Goal: Complete application form: Complete application form

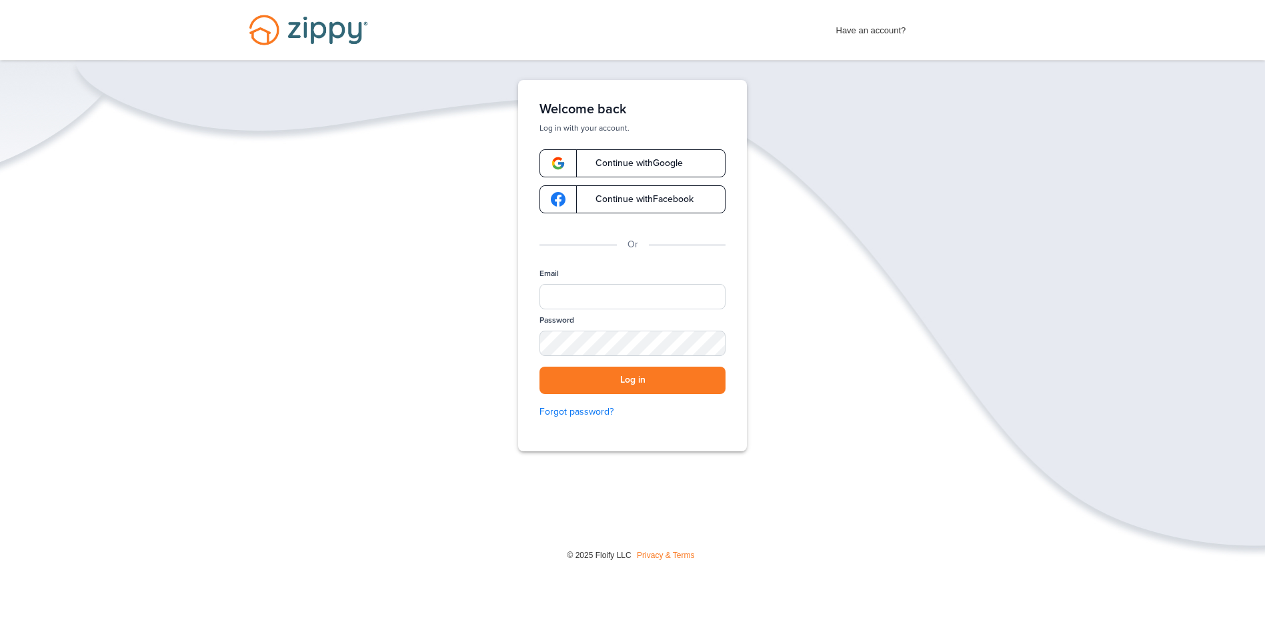
click at [863, 32] on span "Have an account?" at bounding box center [871, 27] width 70 height 21
click at [688, 159] on link "Continue with Google" at bounding box center [632, 163] width 186 height 28
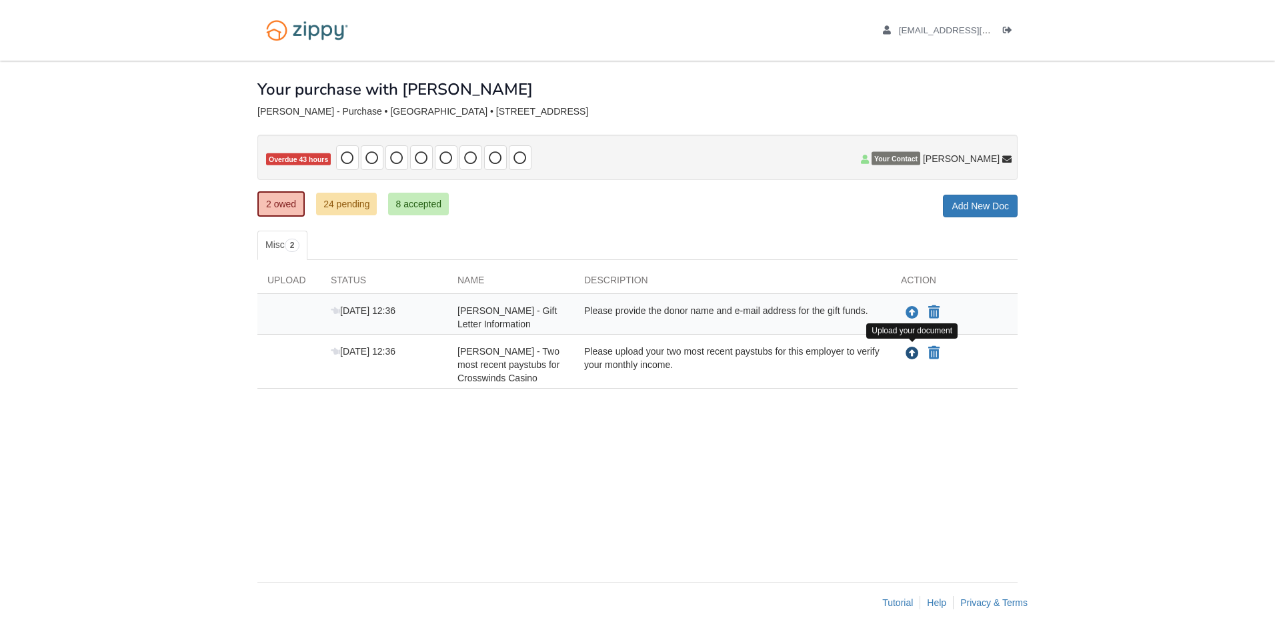
click at [912, 351] on icon "Upload DaSharion Jackson - Two most recent paystubs for Crosswinds Casino" at bounding box center [912, 353] width 13 height 13
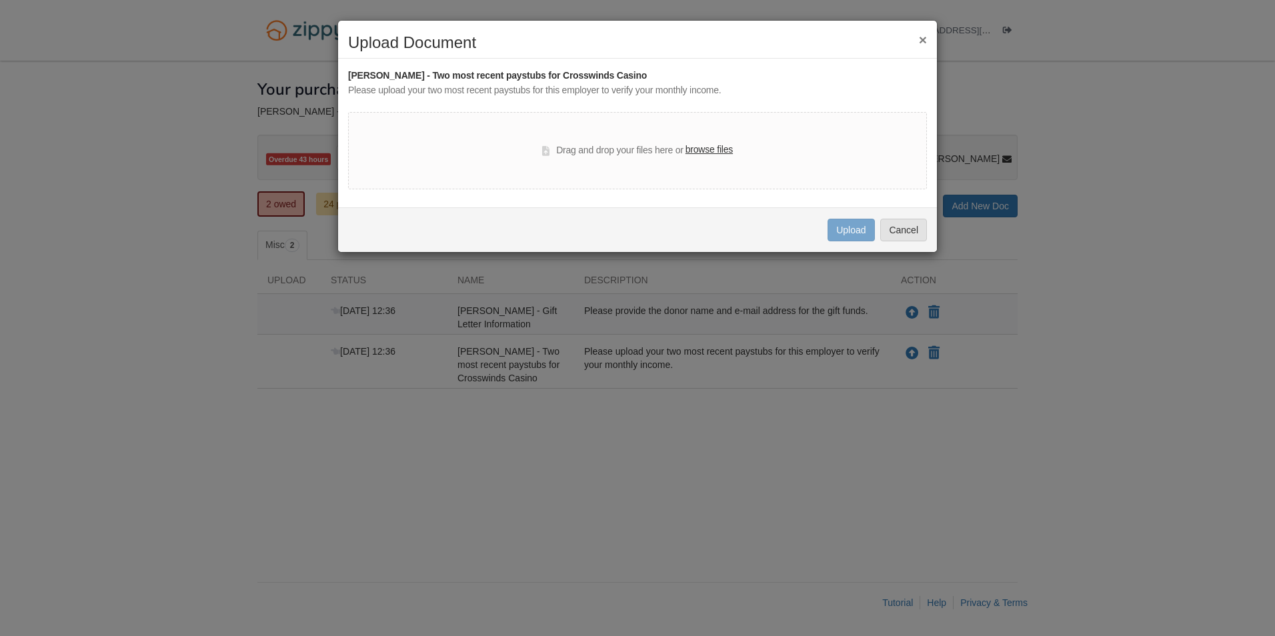
click at [716, 145] on label "browse files" at bounding box center [709, 150] width 47 height 15
click at [0, 0] on input "browse files" at bounding box center [0, 0] width 0 height 0
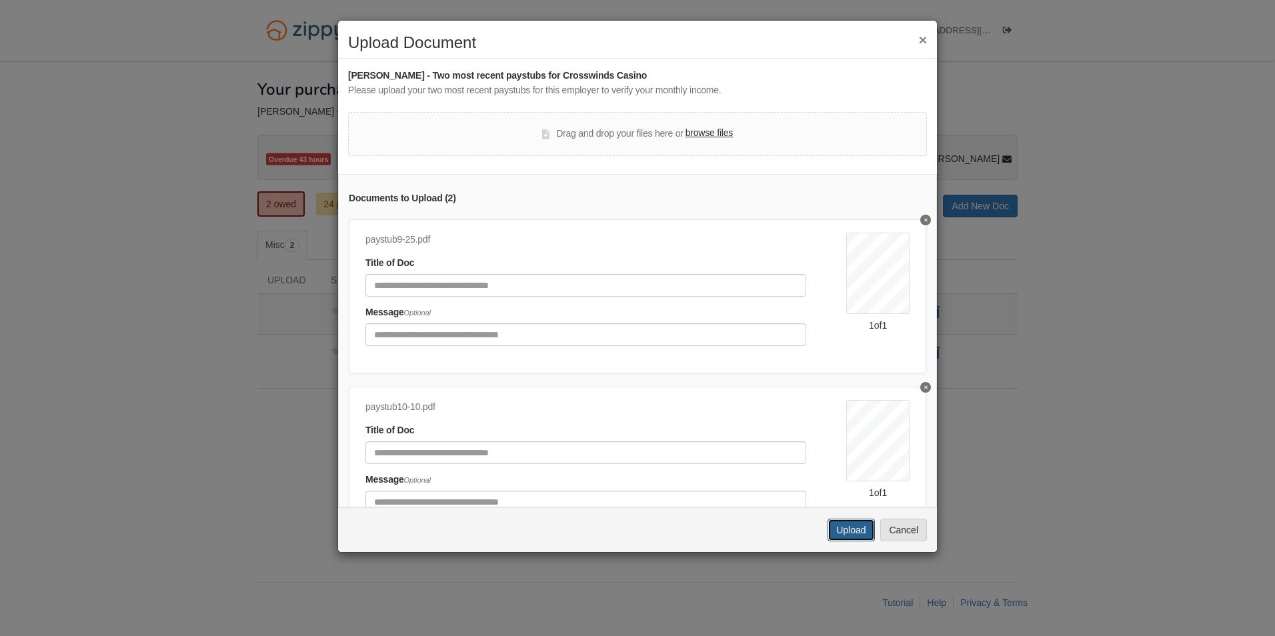
click at [863, 523] on button "Upload" at bounding box center [851, 530] width 47 height 23
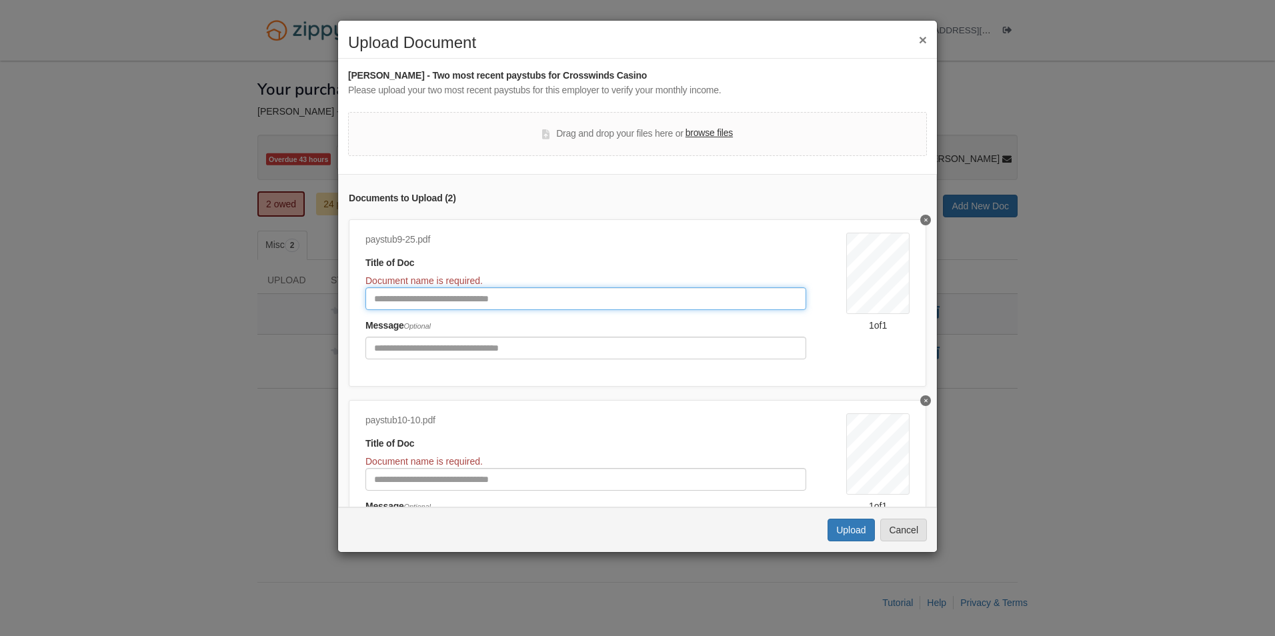
click at [445, 293] on input "Document Title" at bounding box center [585, 298] width 441 height 23
click at [470, 296] on input "Document Title" at bounding box center [585, 298] width 441 height 23
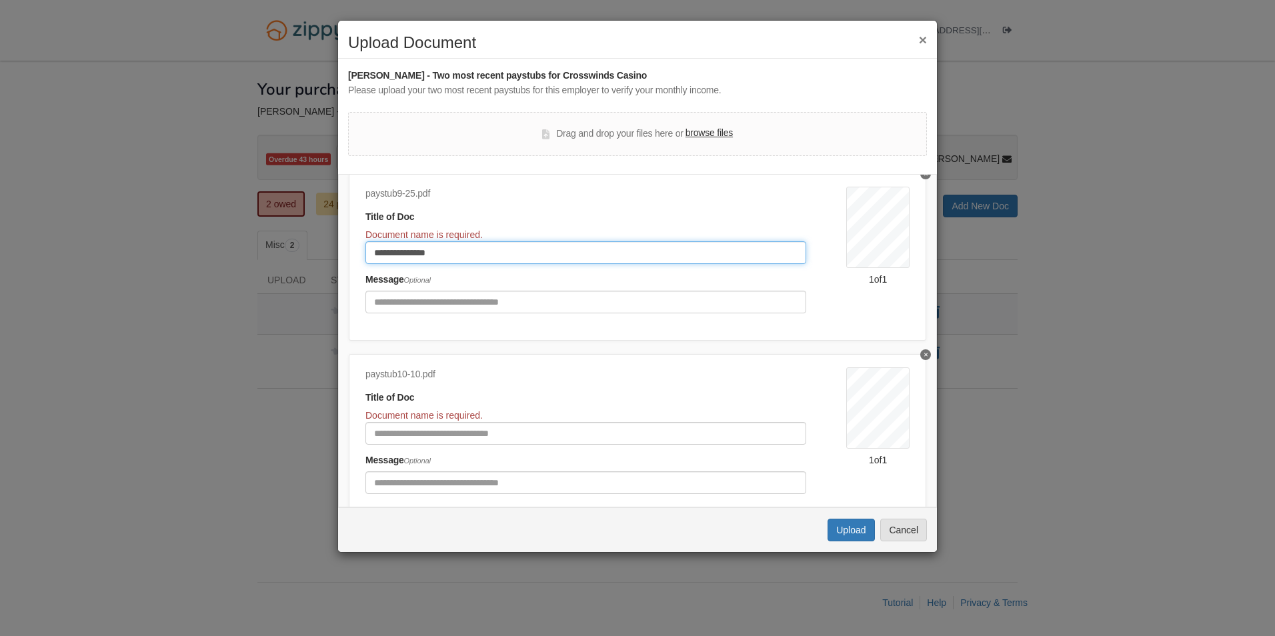
scroll to position [101, 0]
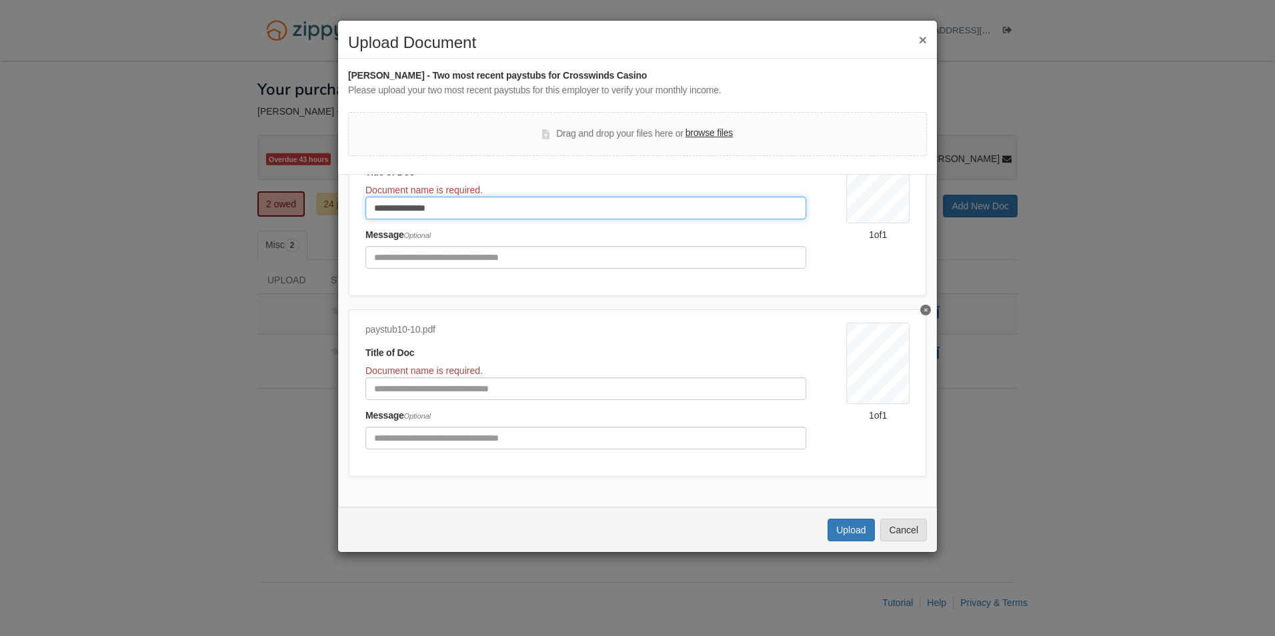
type input "**********"
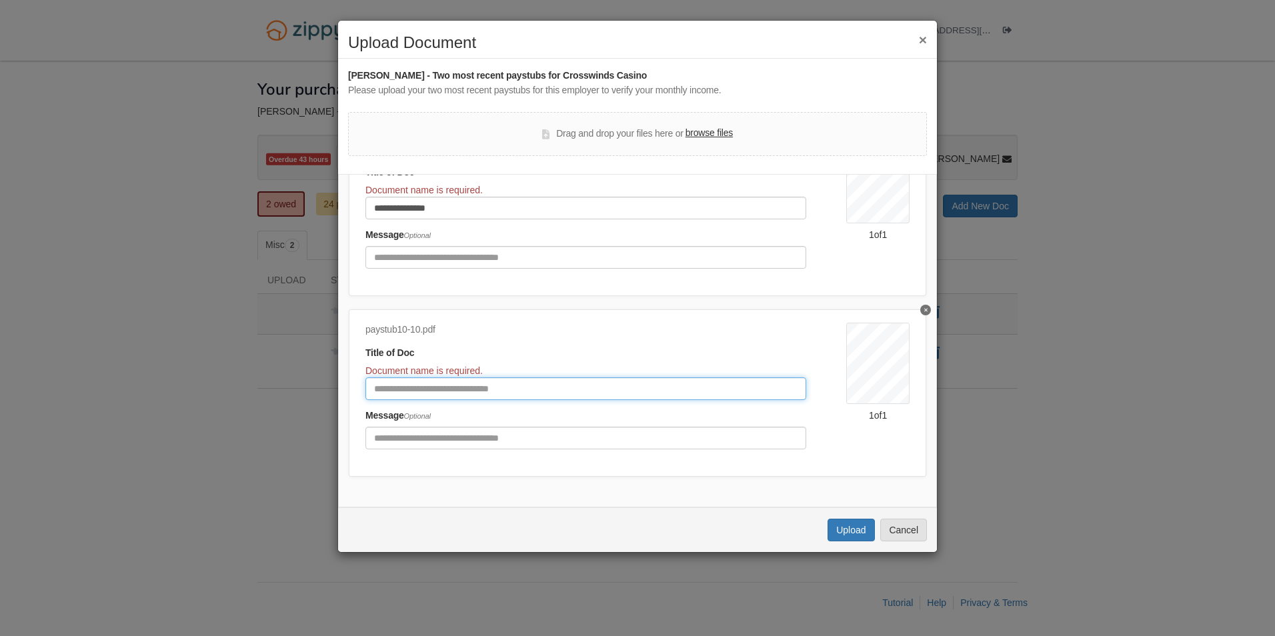
click at [433, 382] on input "Document Title" at bounding box center [585, 388] width 441 height 23
type input "**********"
click at [847, 527] on button "Upload" at bounding box center [851, 530] width 47 height 23
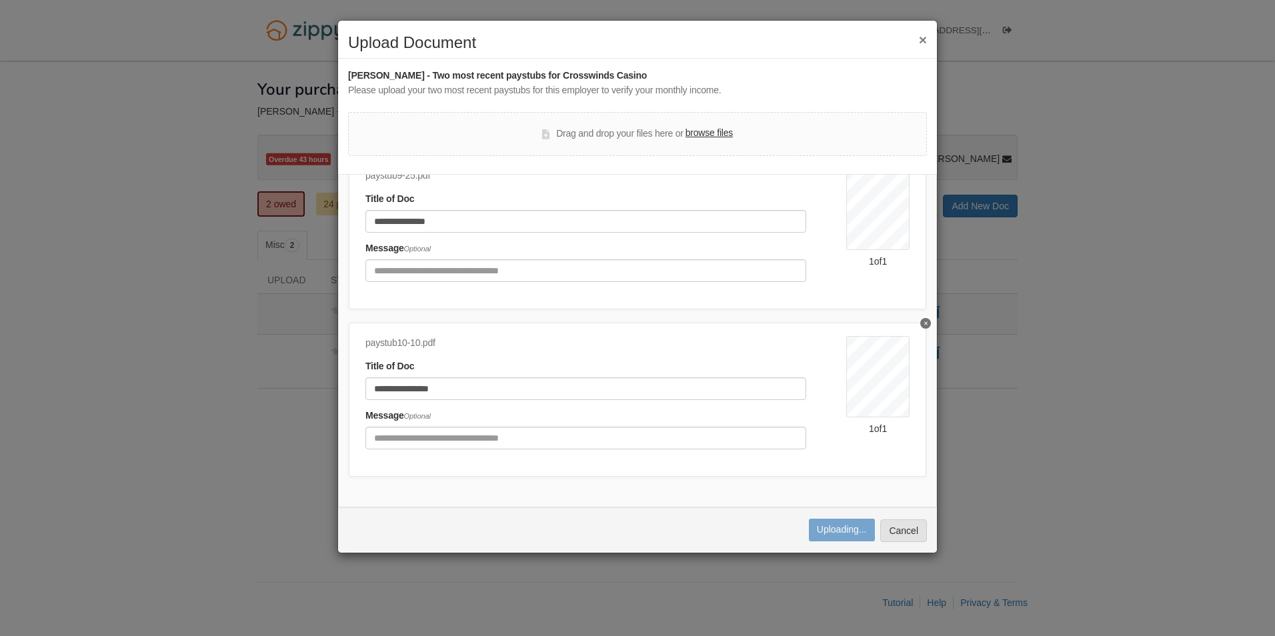
scroll to position [74, 0]
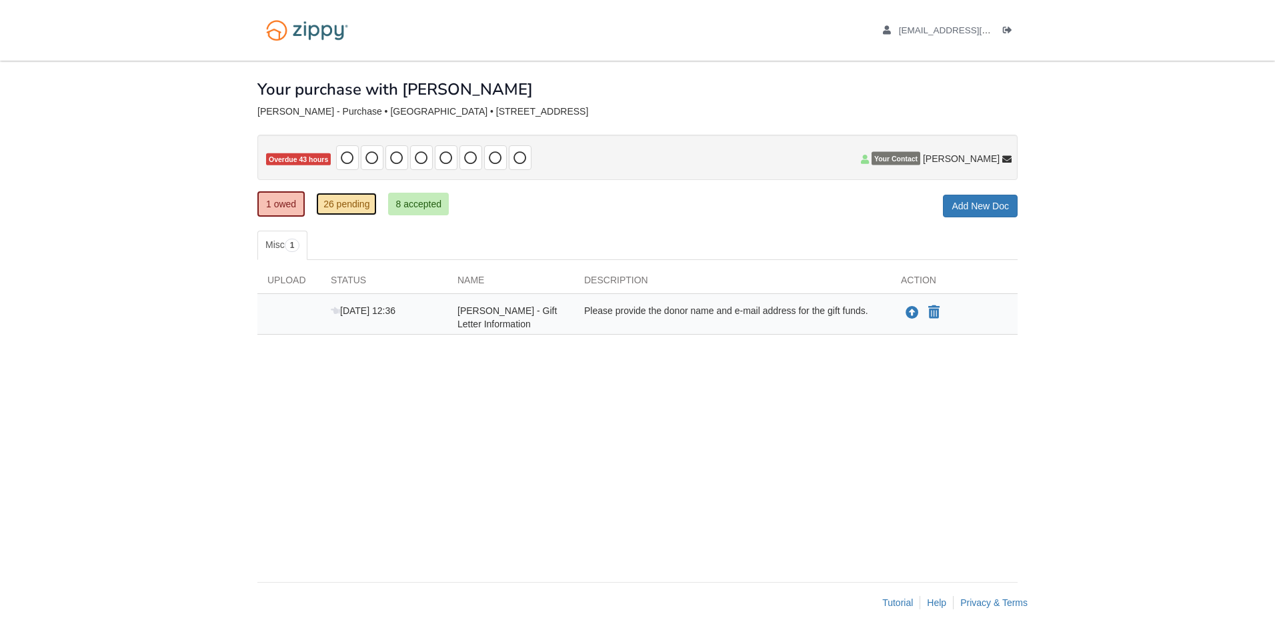
click at [365, 202] on link "26 pending" at bounding box center [346, 204] width 61 height 23
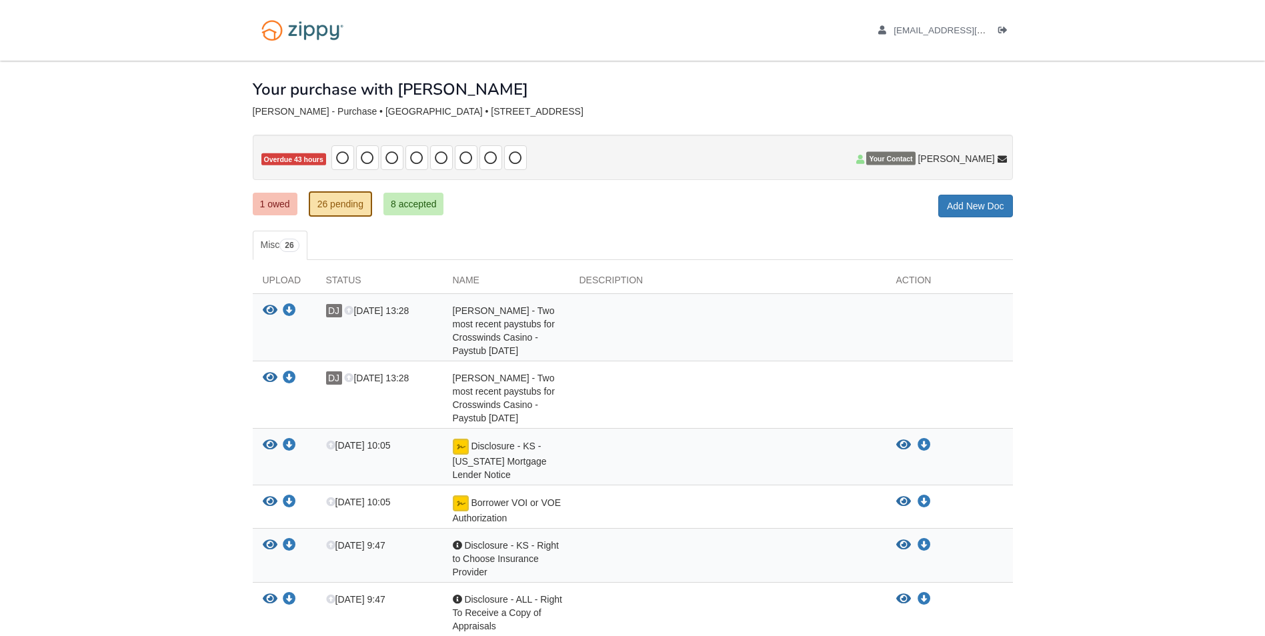
drag, startPoint x: 300, startPoint y: 204, endPoint x: 281, endPoint y: 209, distance: 19.9
click at [299, 204] on ul "1 owed 26 pending 8 accepted" at bounding box center [353, 204] width 201 height 27
click at [275, 206] on link "1 owed" at bounding box center [275, 204] width 45 height 23
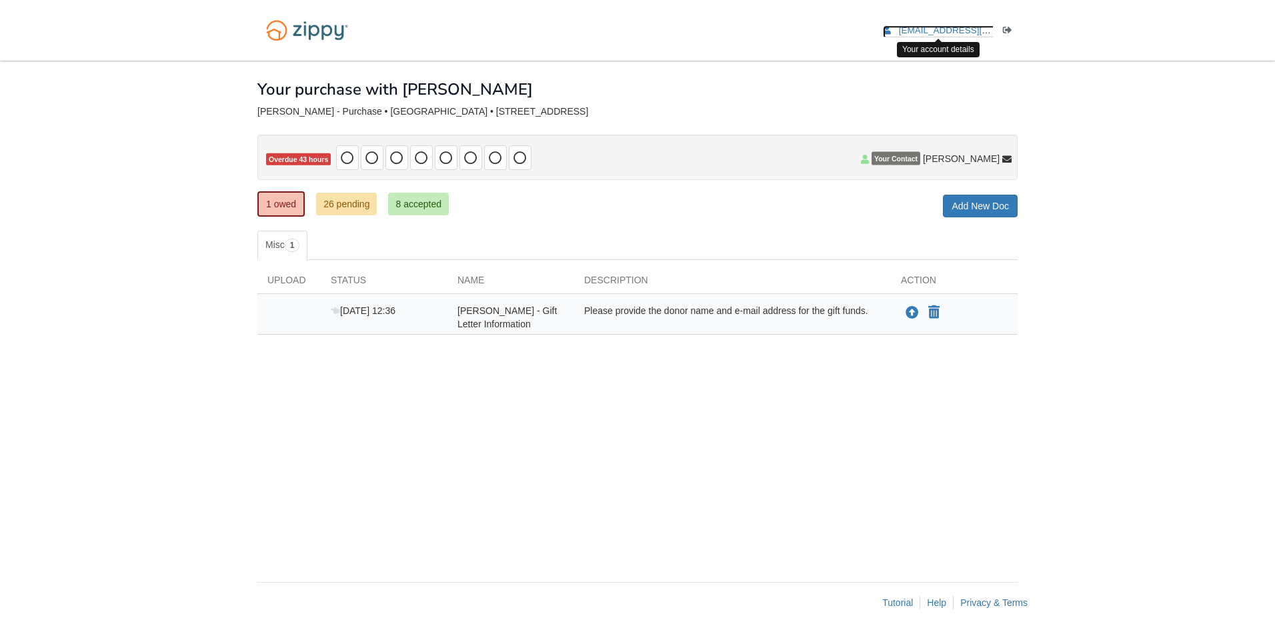
click at [980, 31] on span "[EMAIL_ADDRESS][DOMAIN_NAME]" at bounding box center [975, 30] width 153 height 10
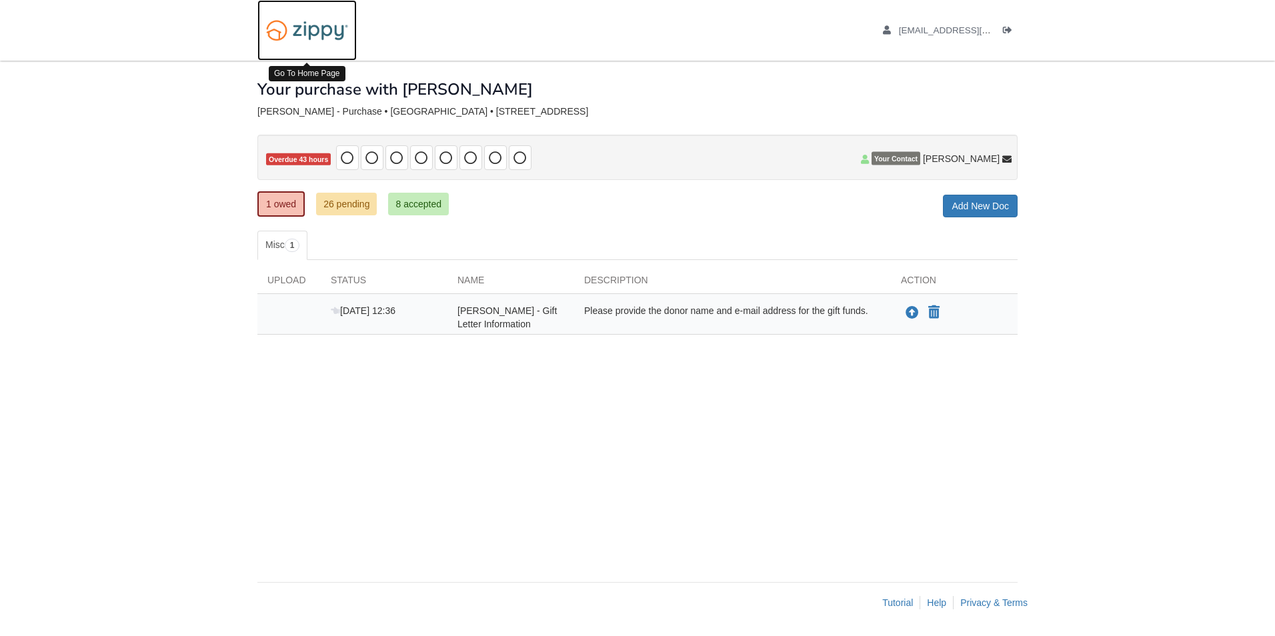
click at [312, 23] on img at bounding box center [306, 30] width 99 height 34
click at [306, 24] on img at bounding box center [306, 30] width 99 height 34
click at [285, 34] on img at bounding box center [306, 30] width 99 height 34
click at [301, 21] on img at bounding box center [306, 30] width 99 height 34
click at [357, 209] on link "26 pending" at bounding box center [346, 204] width 61 height 23
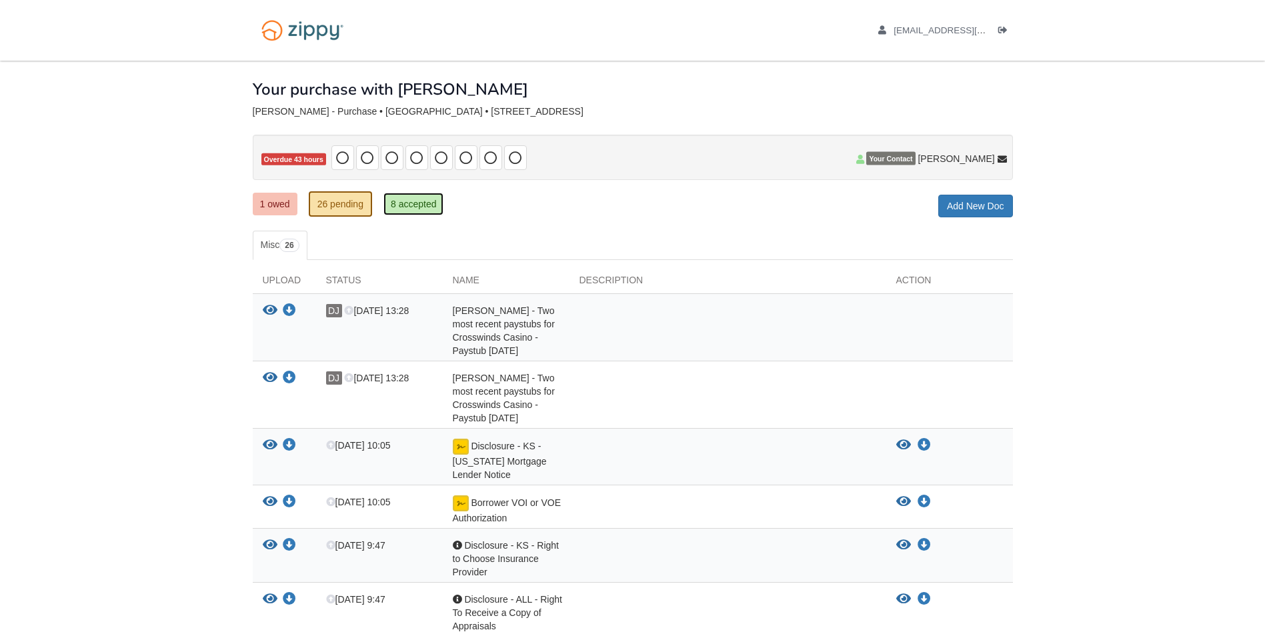
click at [428, 200] on link "8 accepted" at bounding box center [413, 204] width 61 height 23
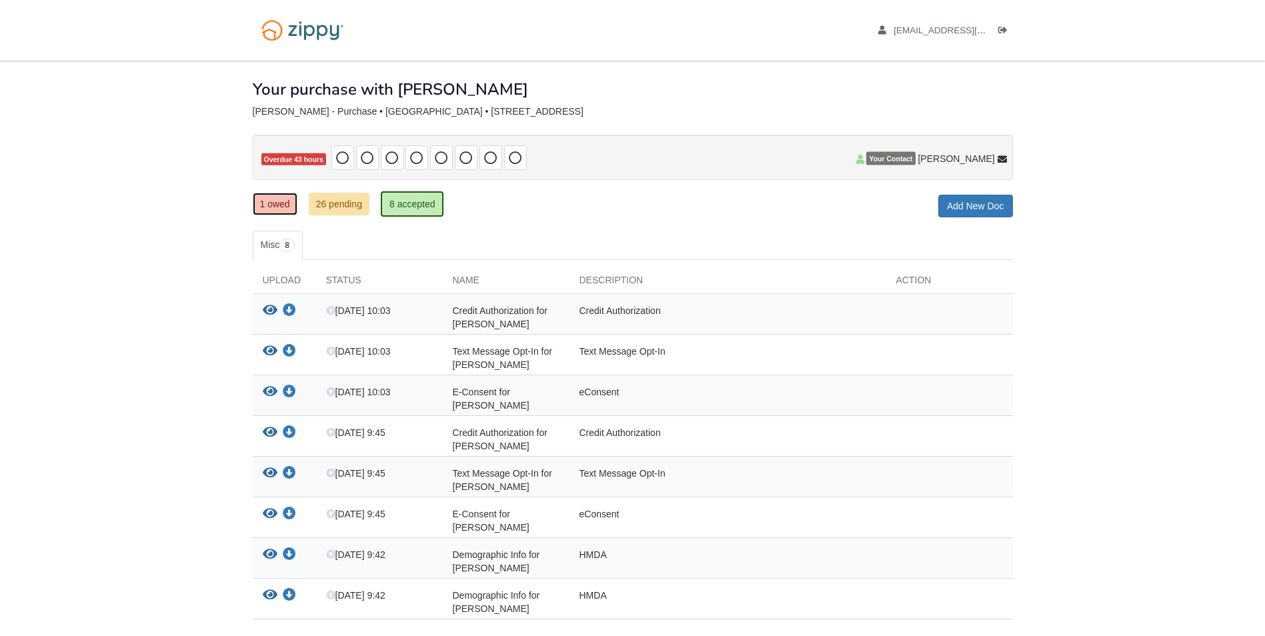
click at [285, 198] on link "1 owed" at bounding box center [275, 204] width 45 height 23
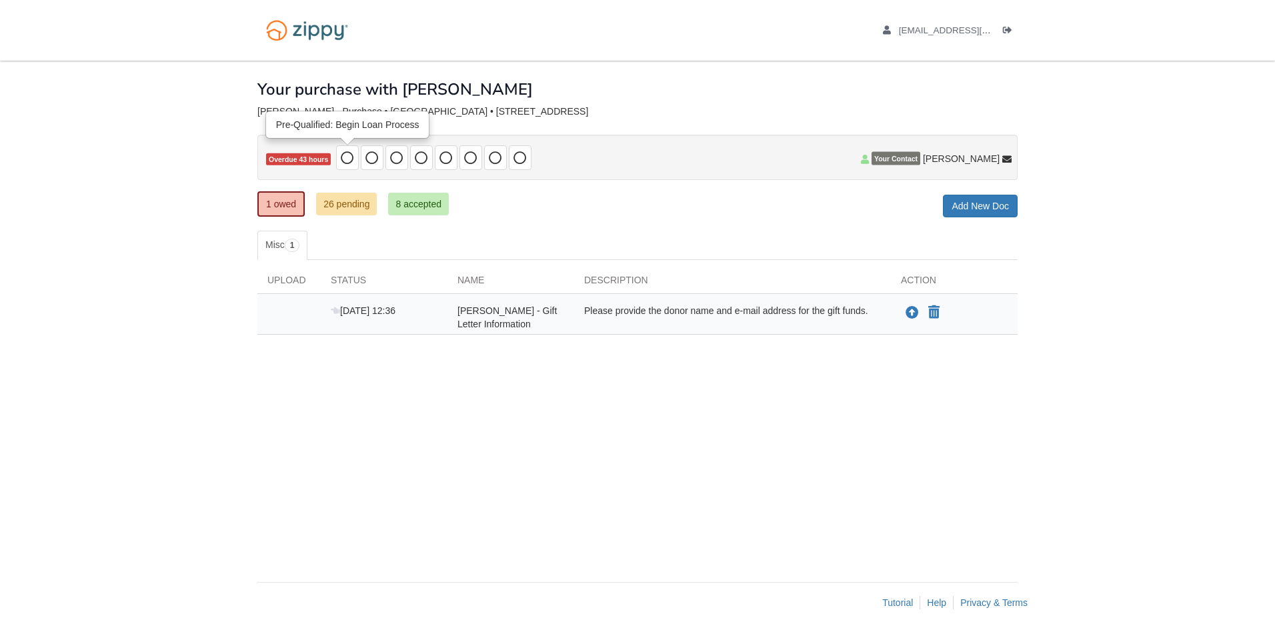
click at [337, 154] on span at bounding box center [347, 157] width 23 height 25
click at [337, 207] on link "26 pending" at bounding box center [346, 204] width 61 height 23
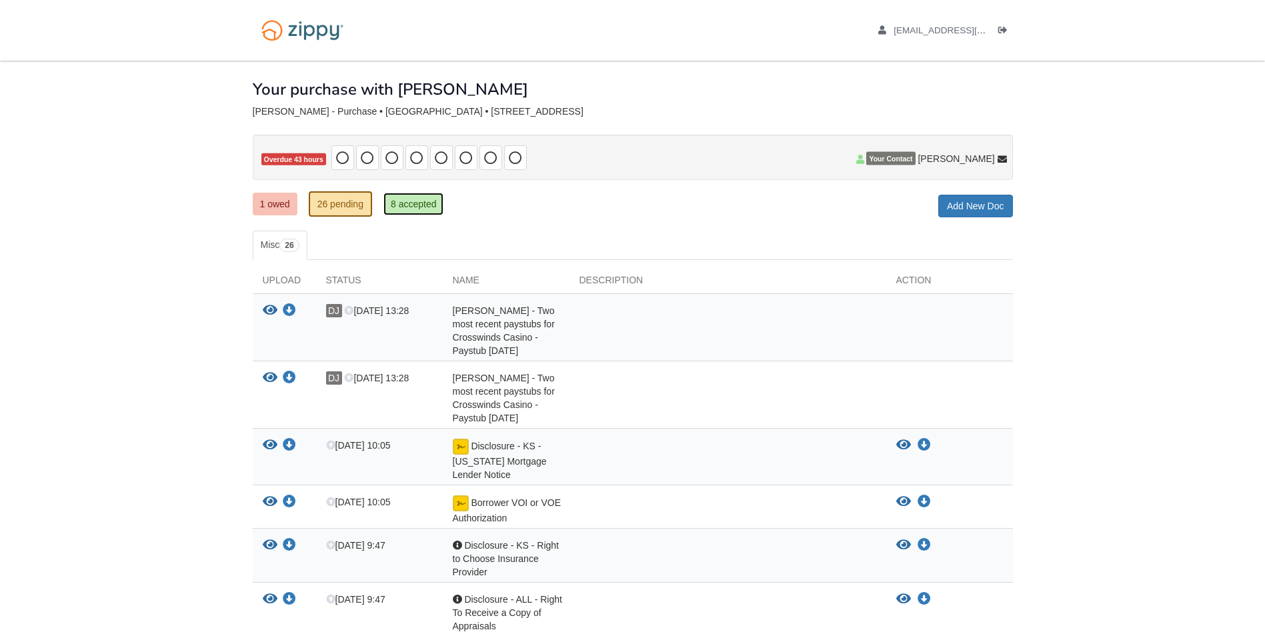
click at [427, 203] on link "8 accepted" at bounding box center [413, 204] width 61 height 23
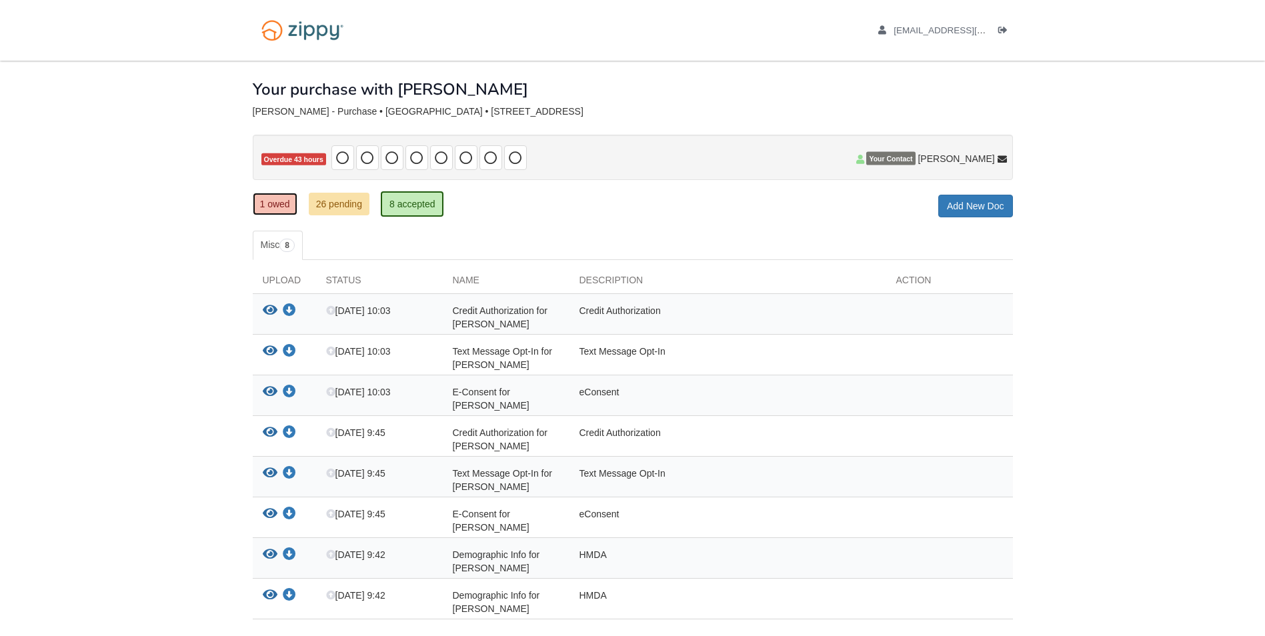
click at [268, 204] on link "1 owed" at bounding box center [275, 204] width 45 height 23
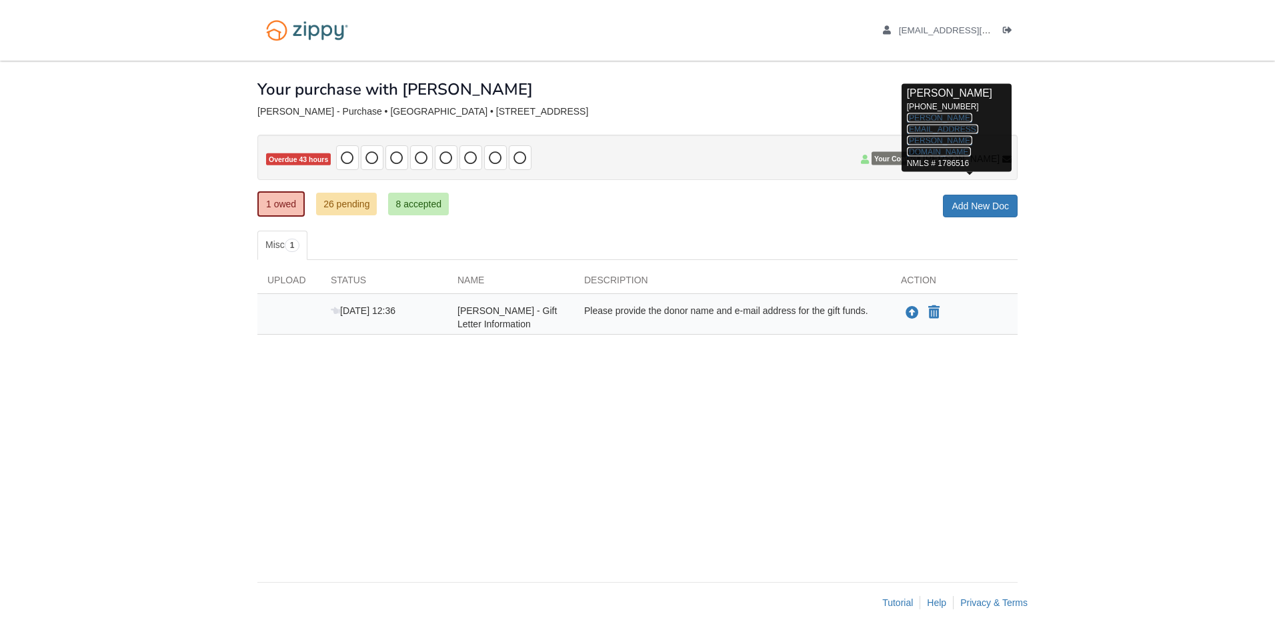
click at [955, 115] on link "[PERSON_NAME][EMAIL_ADDRESS][PERSON_NAME][DOMAIN_NAME]" at bounding box center [942, 134] width 71 height 43
drag, startPoint x: 958, startPoint y: 127, endPoint x: 920, endPoint y: 113, distance: 39.7
drag, startPoint x: 920, startPoint y: 113, endPoint x: 928, endPoint y: 119, distance: 9.6
